Goal: Check status: Check status

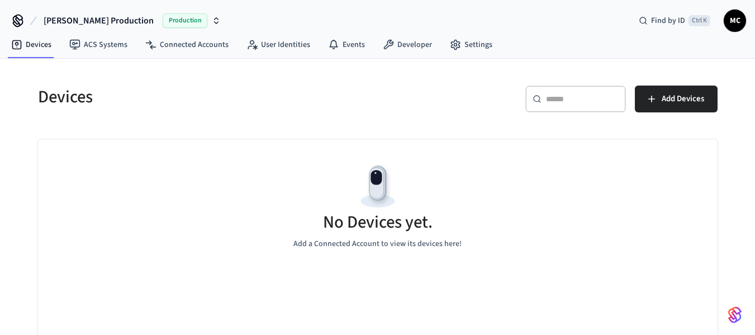
click at [572, 110] on div "​ ​" at bounding box center [575, 99] width 101 height 27
paste input "**********"
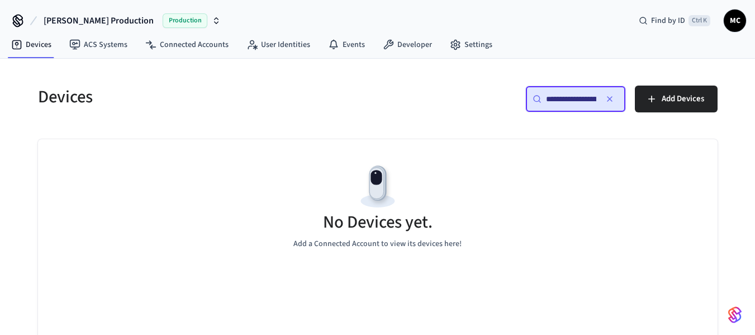
scroll to position [0, 86]
type input "**********"
click at [163, 18] on span "Production" at bounding box center [185, 20] width 45 height 15
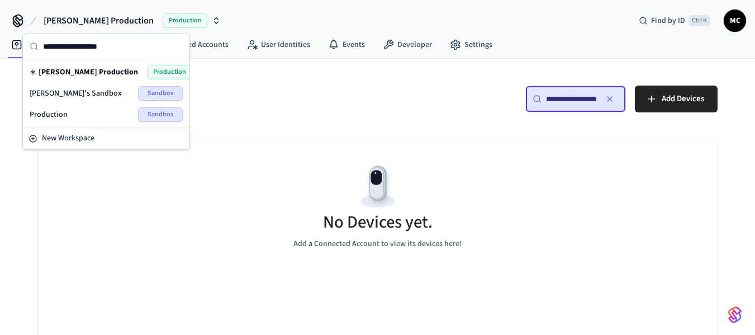
click at [96, 88] on span "[PERSON_NAME]'s Sandbox" at bounding box center [76, 93] width 92 height 11
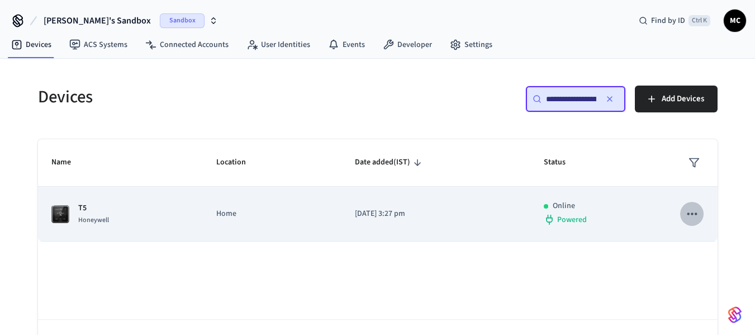
click at [696, 214] on icon "sticky table" at bounding box center [692, 213] width 10 height 2
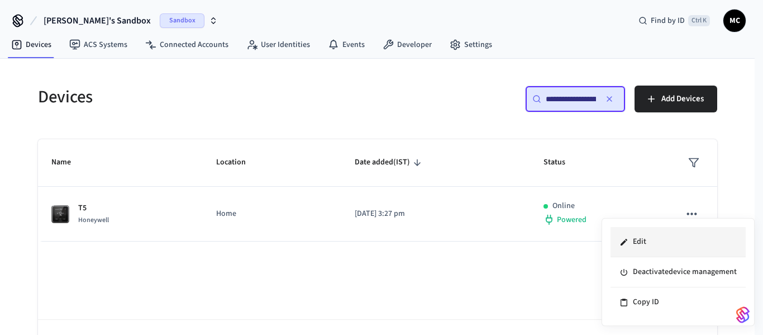
click at [679, 241] on li "Edit" at bounding box center [678, 242] width 135 height 30
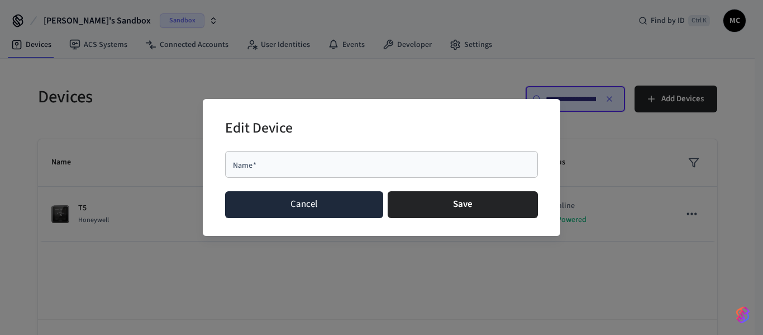
click at [325, 208] on button "Cancel" at bounding box center [304, 204] width 158 height 27
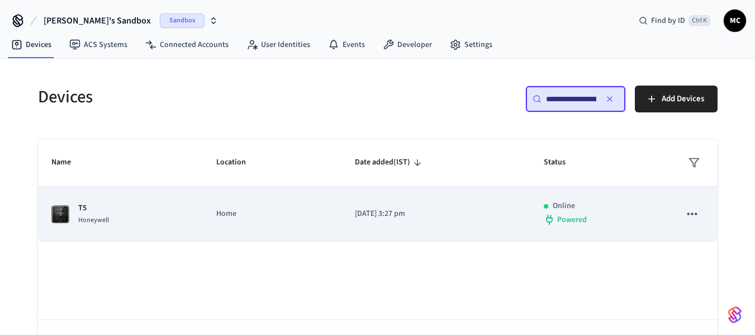
click at [685, 210] on icon "sticky table" at bounding box center [692, 213] width 15 height 15
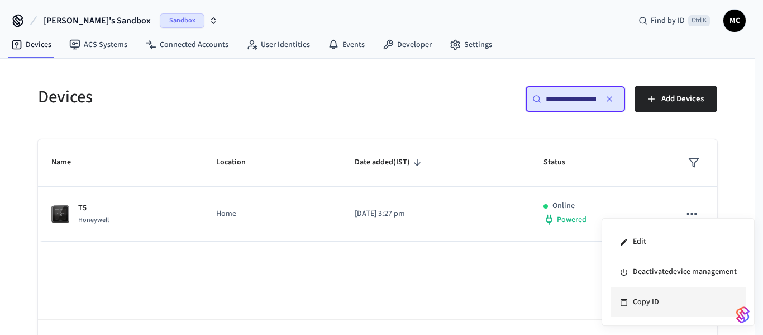
click at [673, 303] on li "Copy ID" at bounding box center [678, 302] width 135 height 30
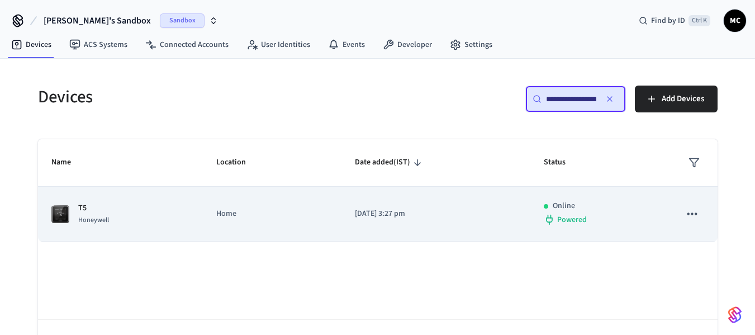
click at [78, 220] on span "Honeywell" at bounding box center [93, 220] width 31 height 10
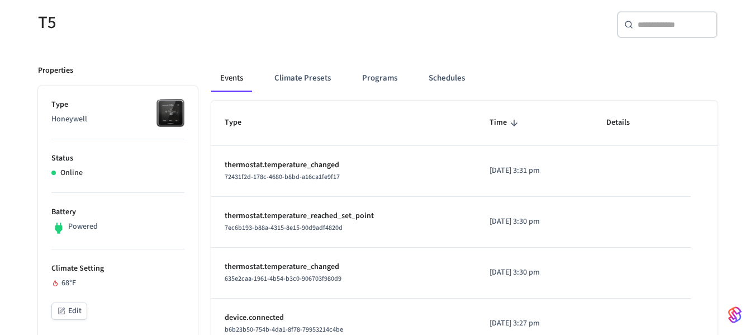
scroll to position [112, 0]
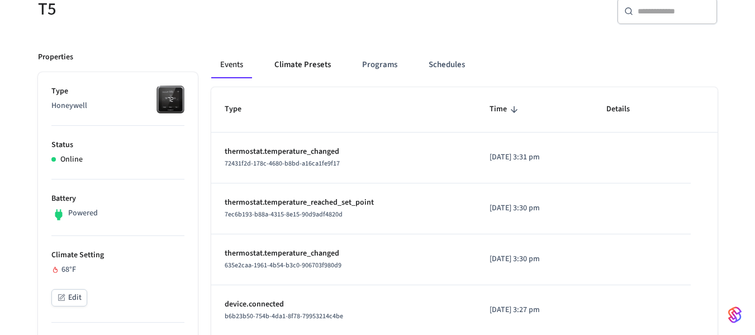
click at [297, 70] on button "Climate Presets" at bounding box center [302, 64] width 74 height 27
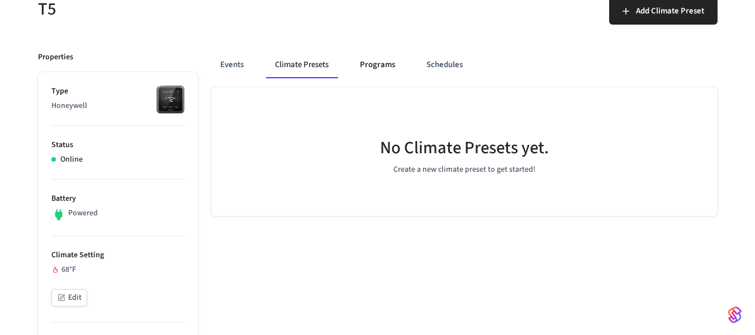
click at [385, 64] on button "Programs" at bounding box center [377, 64] width 53 height 27
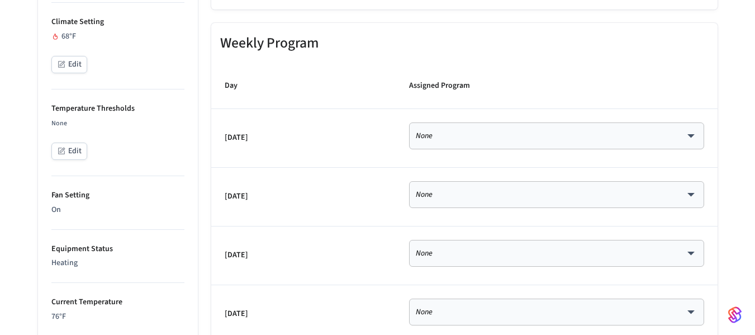
scroll to position [168, 0]
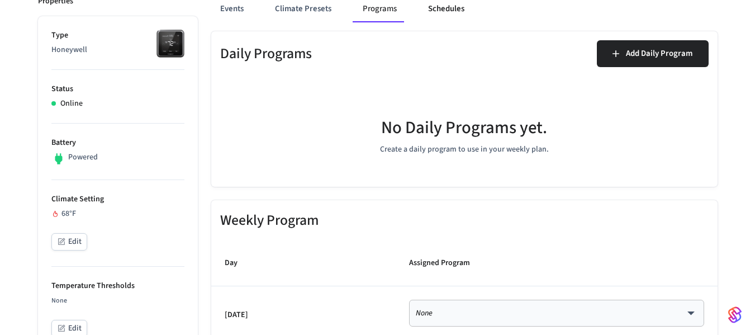
click at [449, 13] on button "Schedules" at bounding box center [446, 9] width 54 height 27
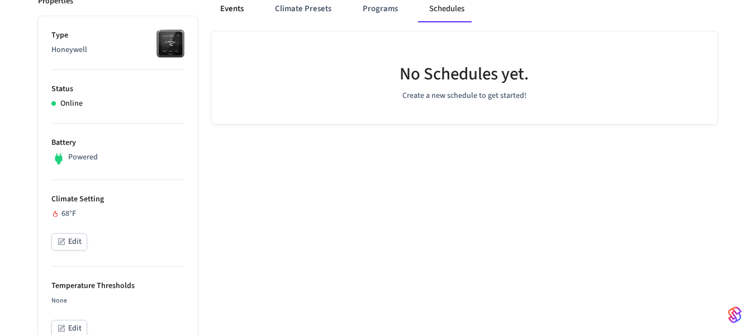
click at [228, 10] on button "Events" at bounding box center [231, 9] width 41 height 27
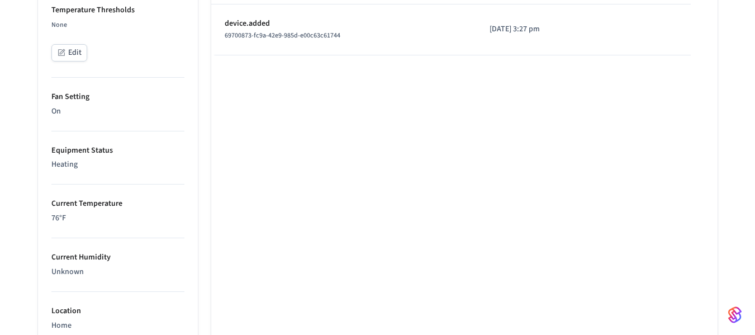
scroll to position [447, 0]
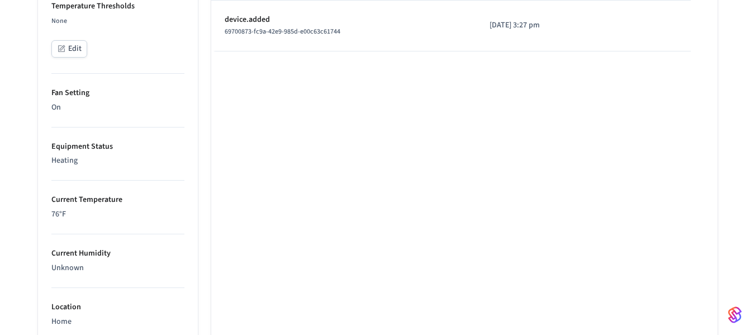
click at [82, 198] on p "Current Temperature" at bounding box center [117, 200] width 133 height 12
click at [115, 203] on p "Current Temperature" at bounding box center [117, 200] width 133 height 12
click at [123, 200] on p "Current Temperature" at bounding box center [117, 200] width 133 height 12
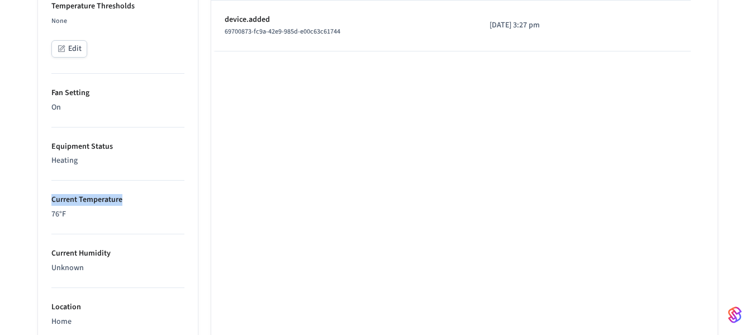
drag, startPoint x: 130, startPoint y: 200, endPoint x: 50, endPoint y: 201, distance: 79.9
click at [50, 201] on ul "Type Honeywell Status Online Battery Powered Climate Setting 68°F Edit Temperat…" at bounding box center [118, 163] width 160 height 852
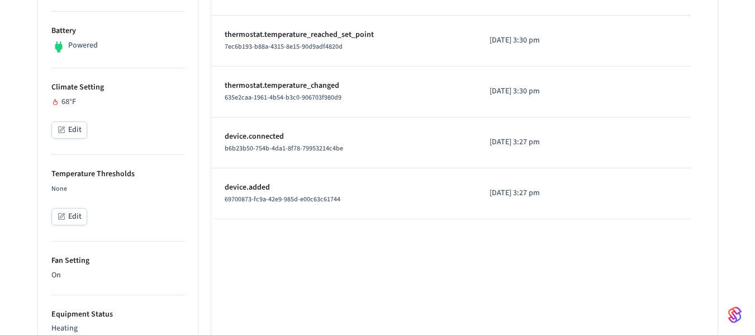
scroll to position [0, 0]
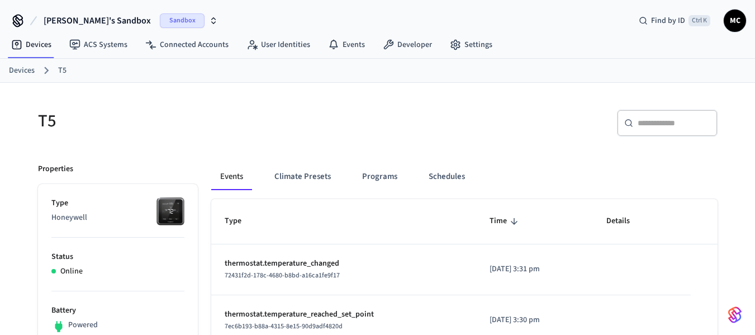
click at [642, 123] on input "text" at bounding box center [674, 122] width 73 height 11
click at [58, 47] on link "Devices" at bounding box center [31, 45] width 58 height 20
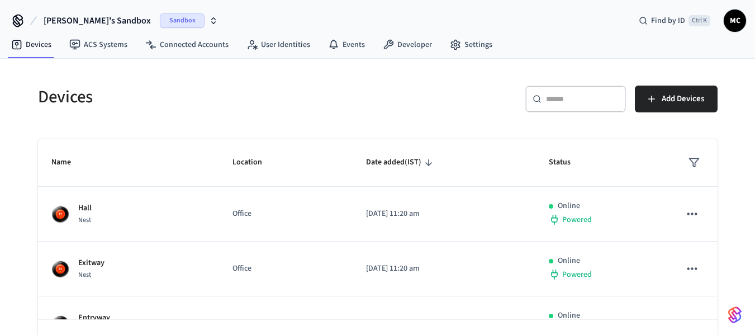
click at [597, 106] on div "​ ​" at bounding box center [575, 99] width 101 height 27
paste input "**********"
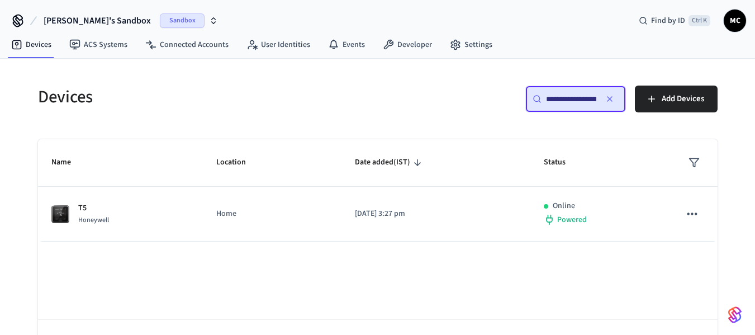
scroll to position [0, 86]
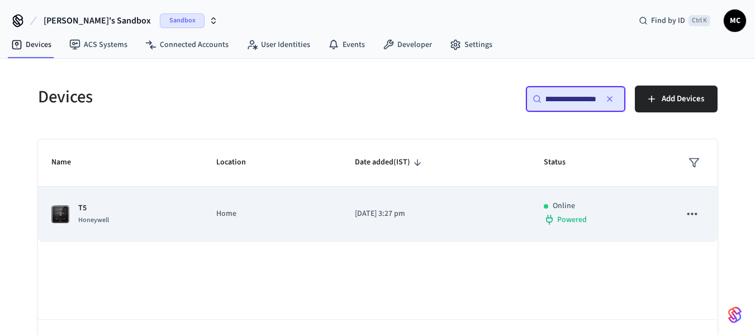
type input "**********"
click at [175, 210] on div "T5 Honeywell" at bounding box center [120, 213] width 138 height 23
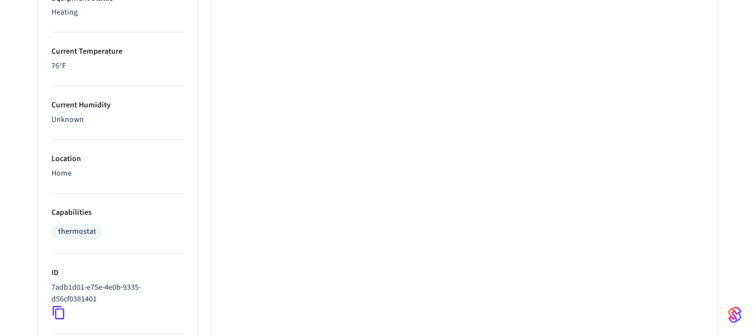
scroll to position [615, 0]
